Goal: Transaction & Acquisition: Book appointment/travel/reservation

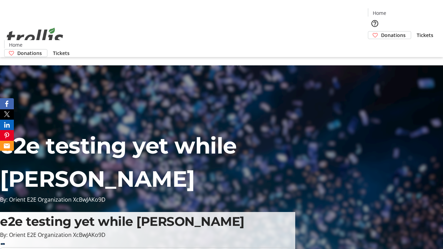
click at [417, 32] on span "Tickets" at bounding box center [425, 35] width 17 height 7
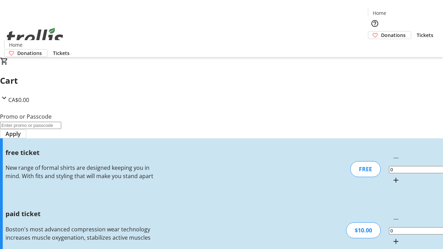
click at [392, 176] on mat-icon "Increment by one" at bounding box center [396, 180] width 8 height 8
type input "1"
